Goal: Check status: Check status

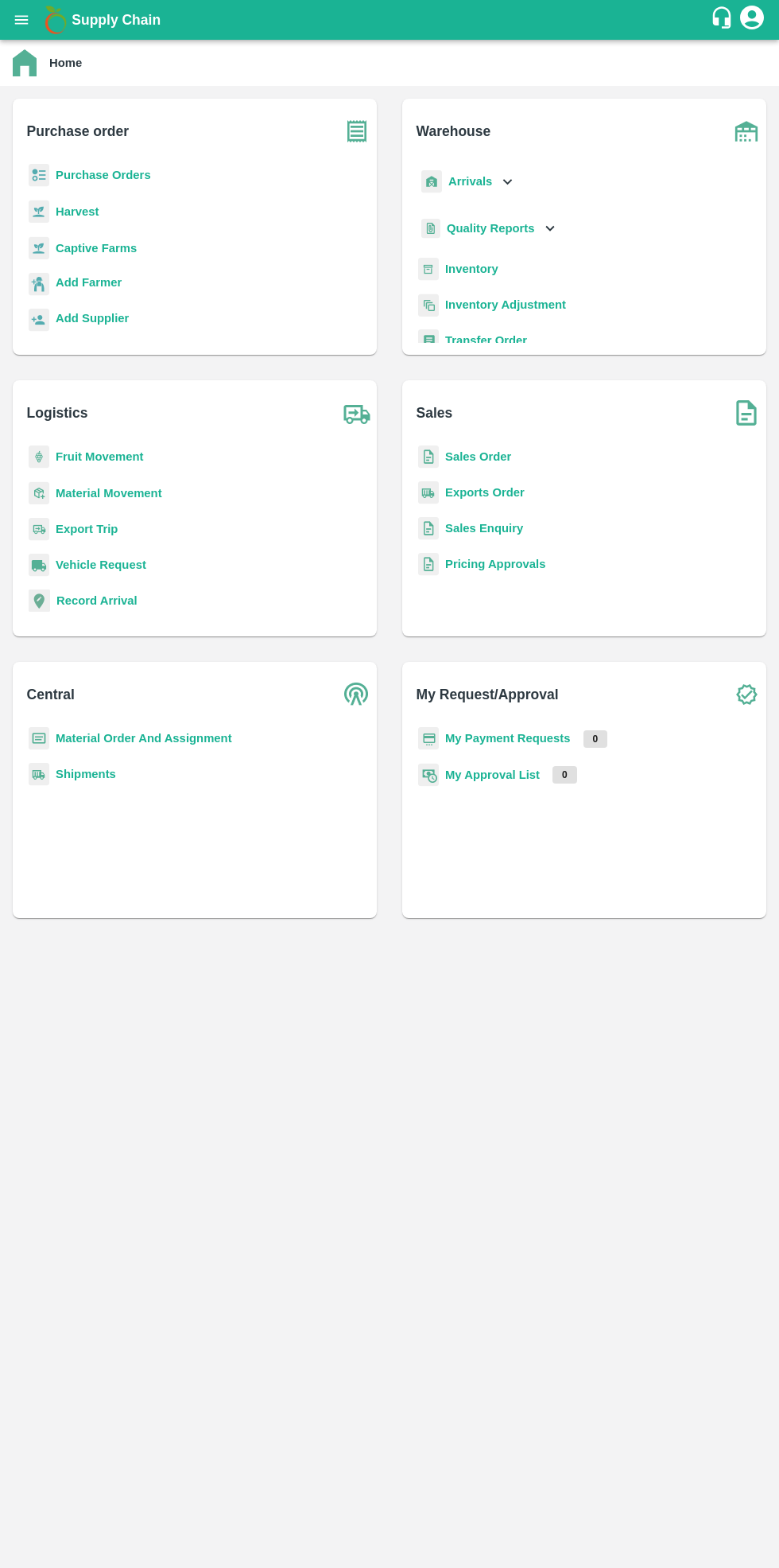
click at [126, 151] on h6 "Purchase order" at bounding box center [202, 124] width 350 height 52
click at [117, 171] on b "Purchase Orders" at bounding box center [103, 174] width 96 height 12
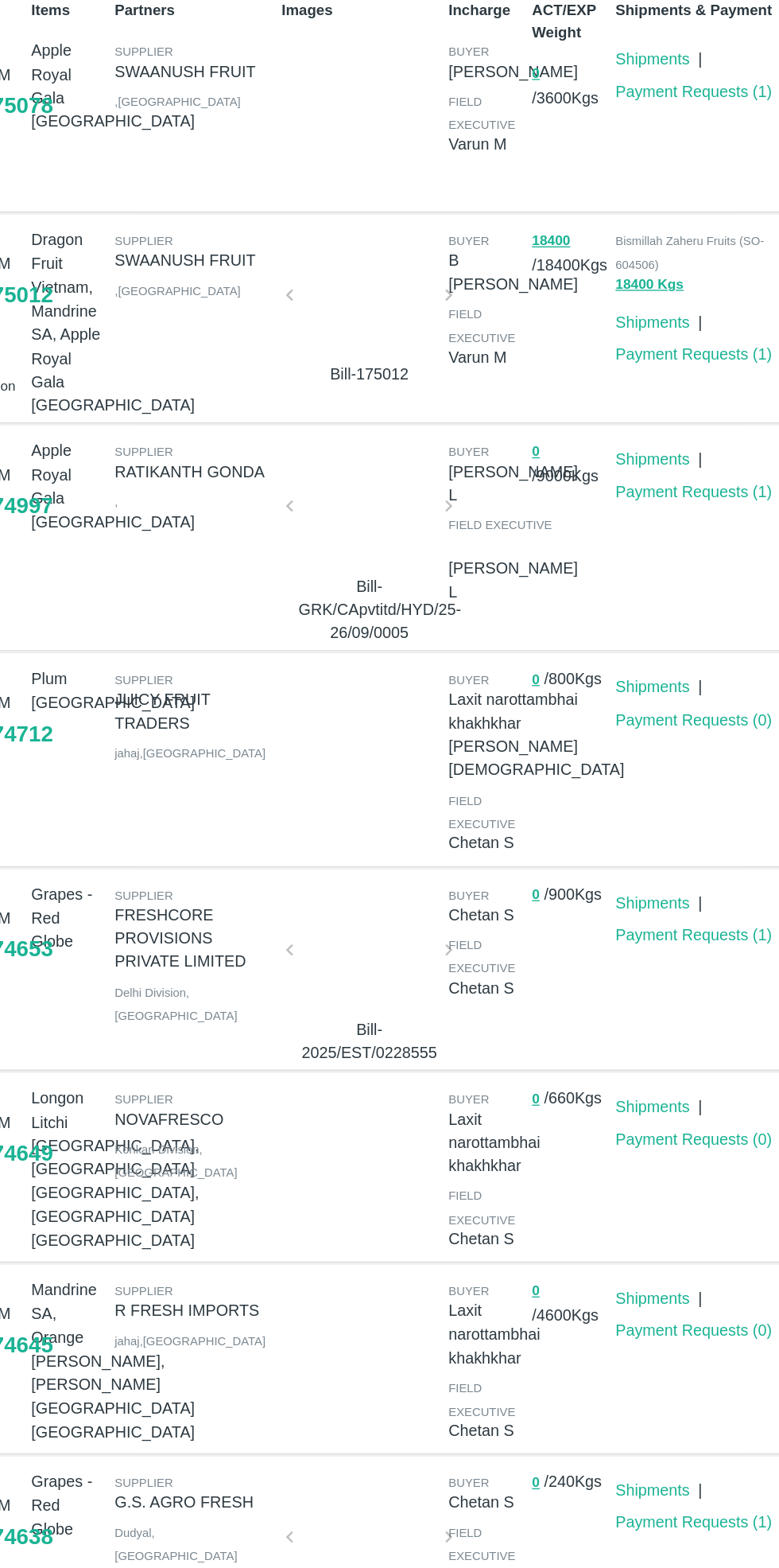
scroll to position [12, 0]
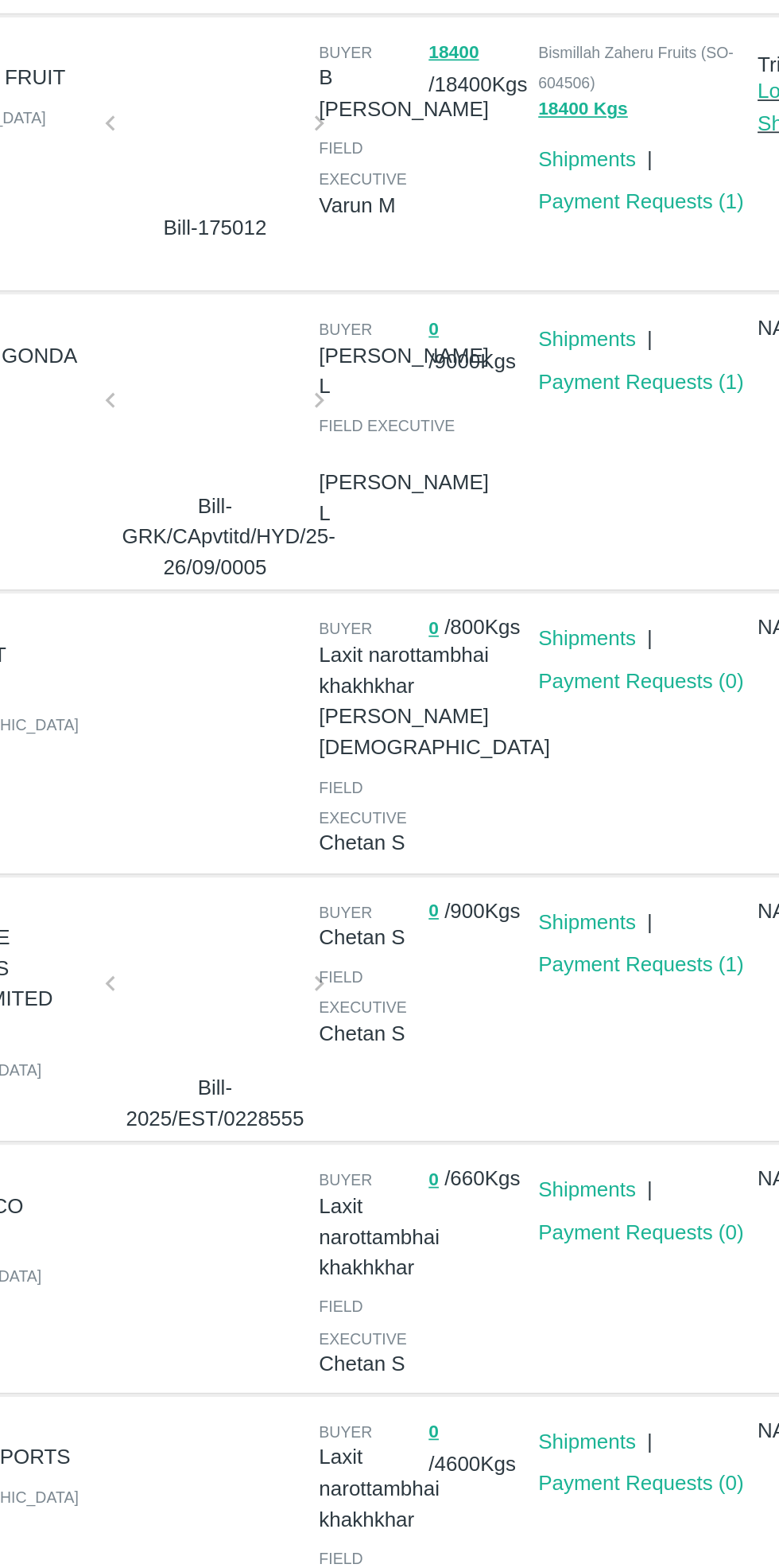
click at [582, 888] on link "Payment Requests ( 1 )" at bounding box center [577, 885] width 118 height 12
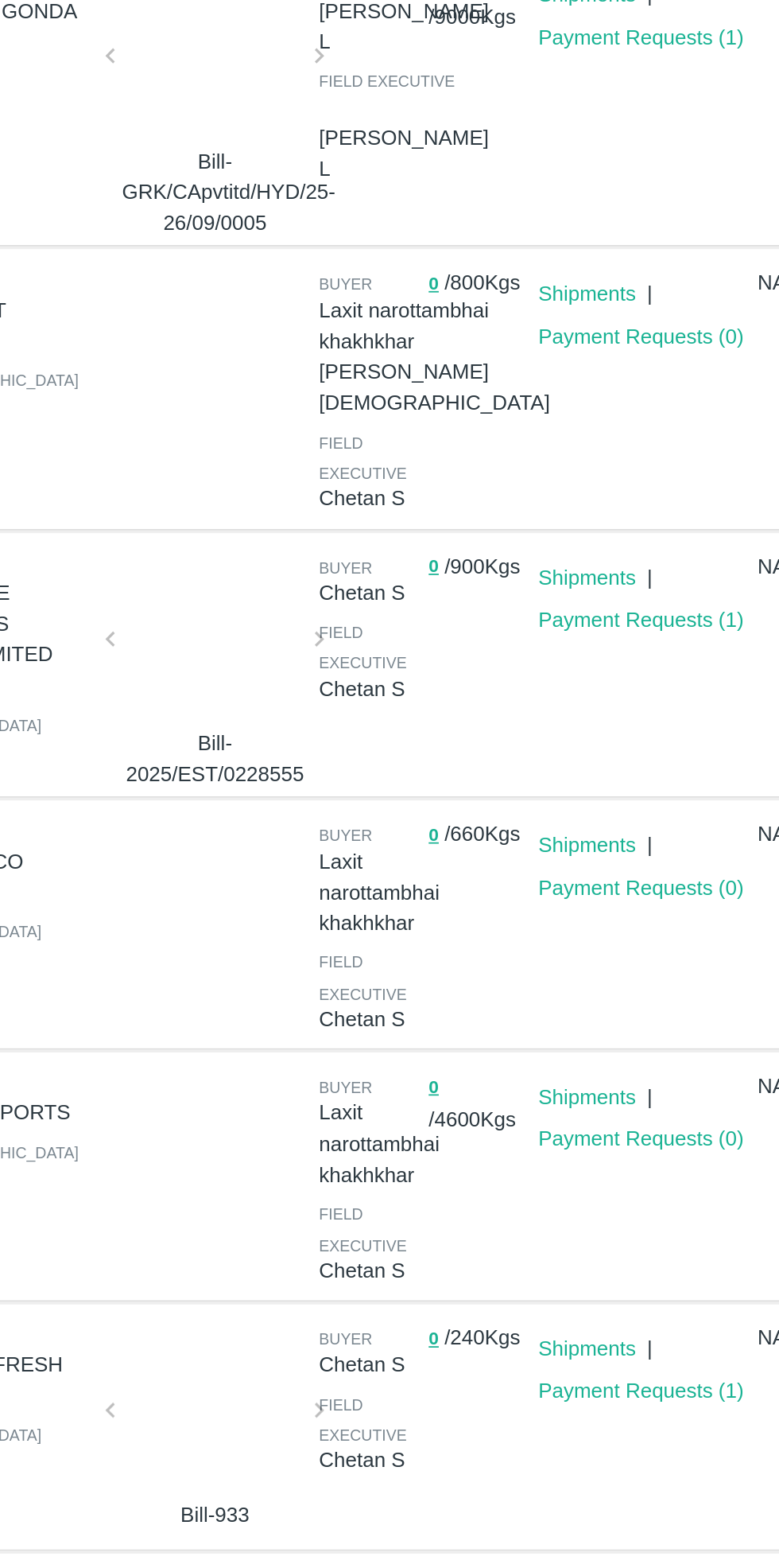
scroll to position [206, 0]
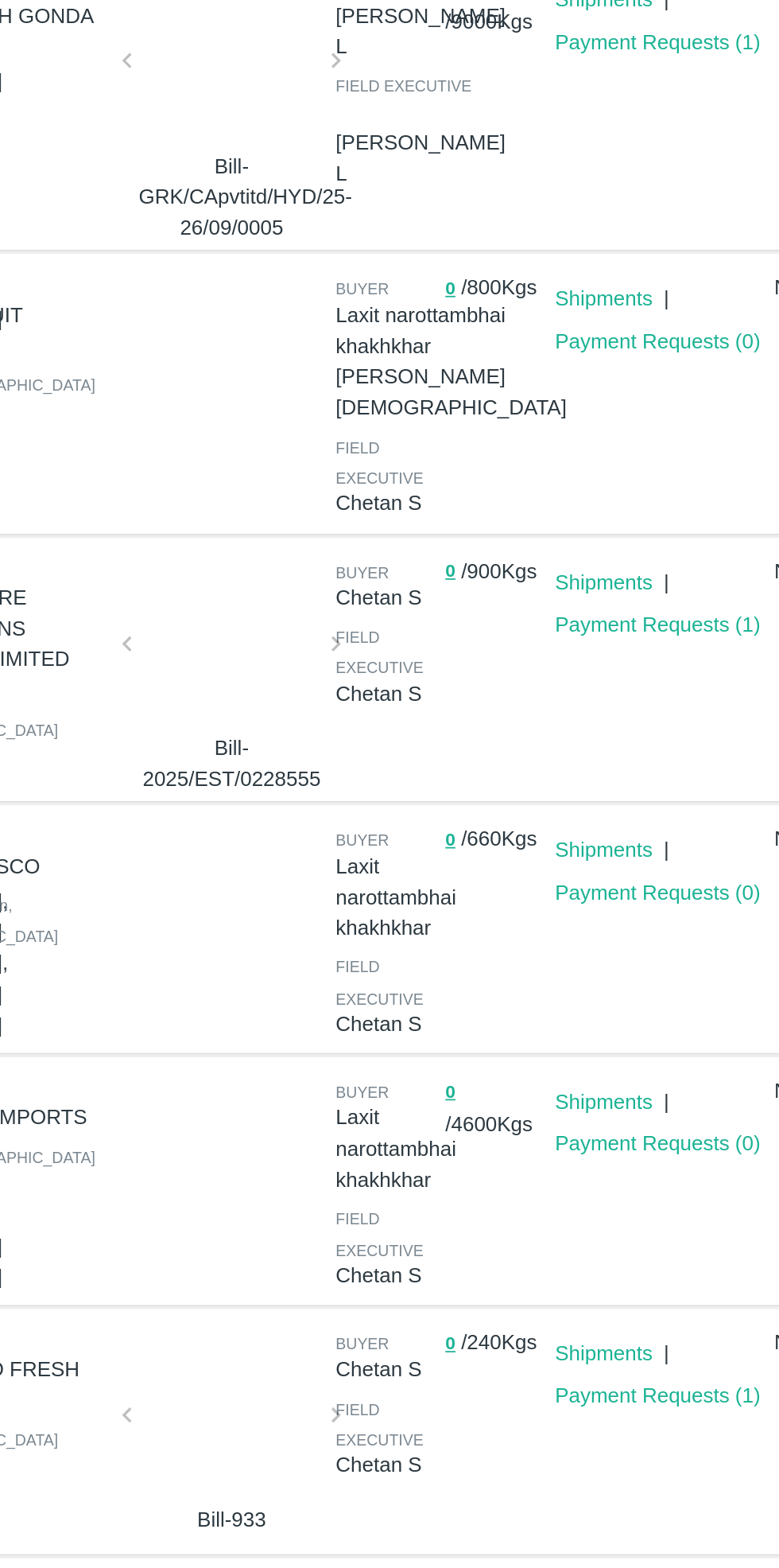
click at [580, 1135] on link "Payment Requests ( 1 )" at bounding box center [577, 1132] width 118 height 12
